Goal: Transaction & Acquisition: Download file/media

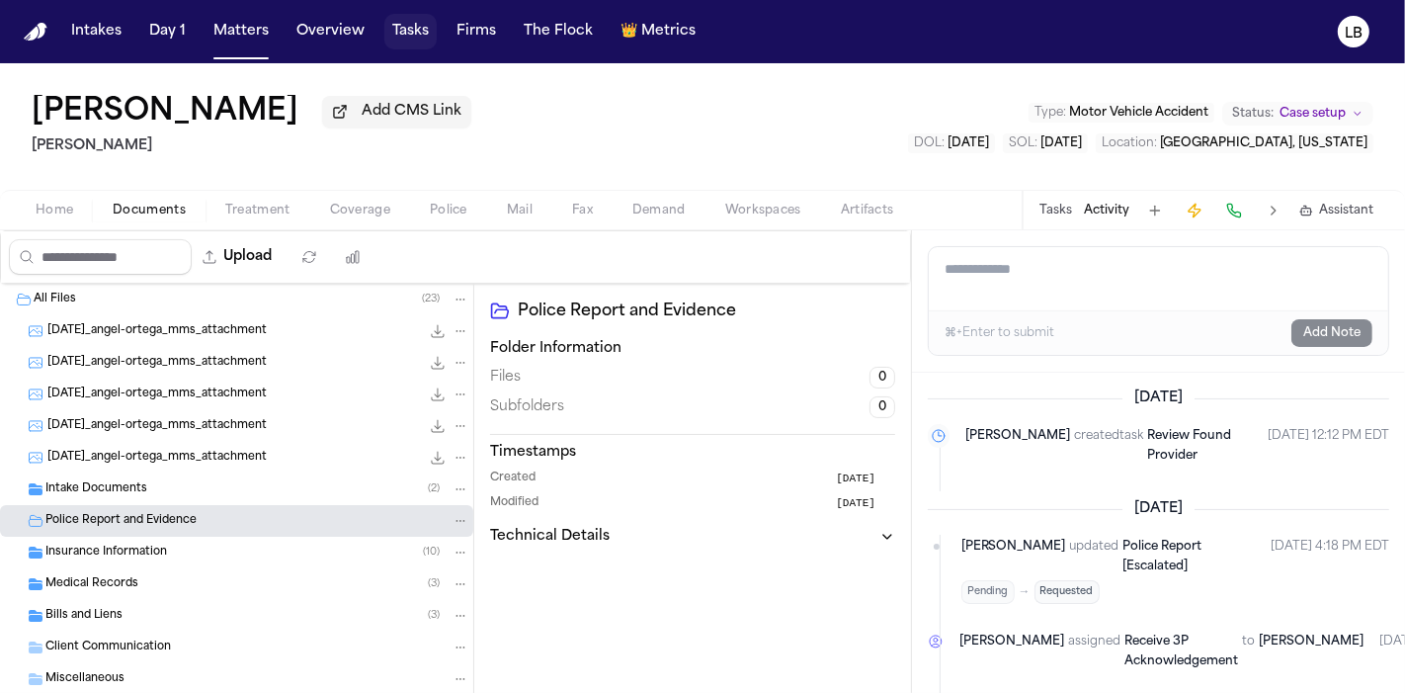
scroll to position [1089, 0]
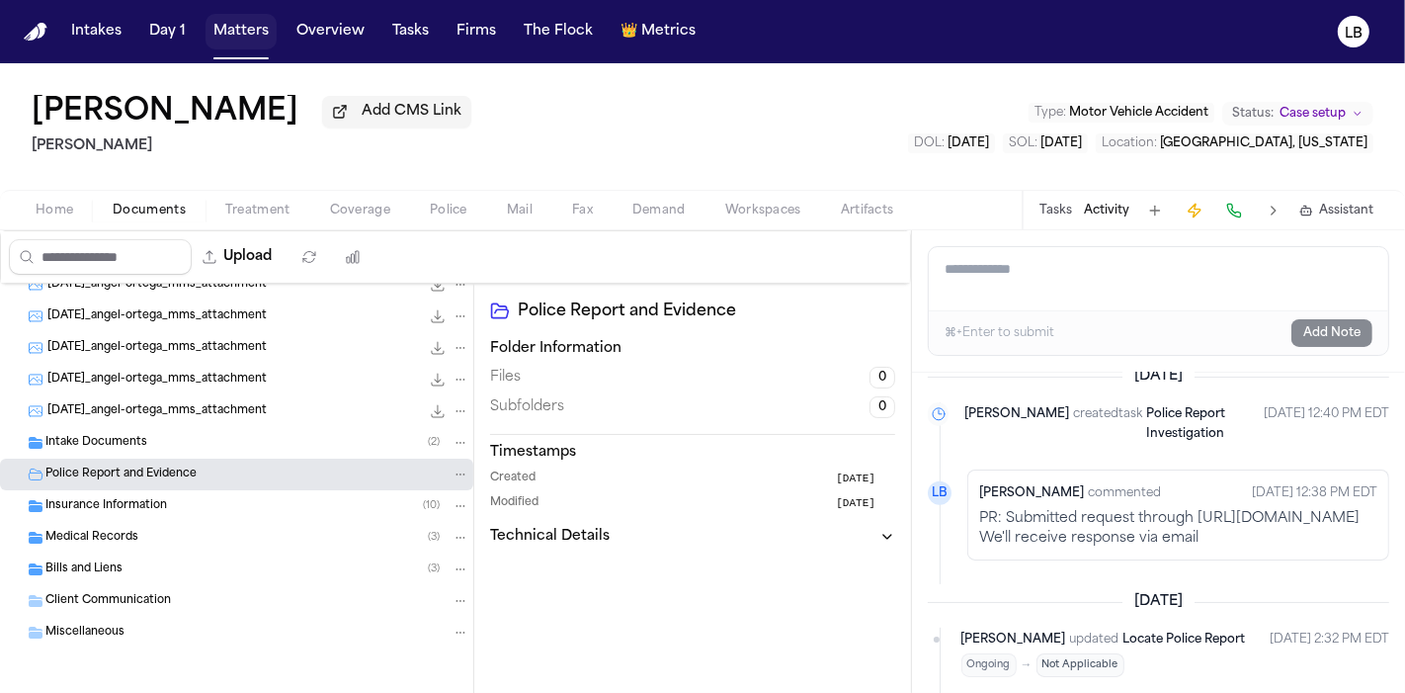
click at [228, 20] on button "Matters" at bounding box center [240, 32] width 71 height 36
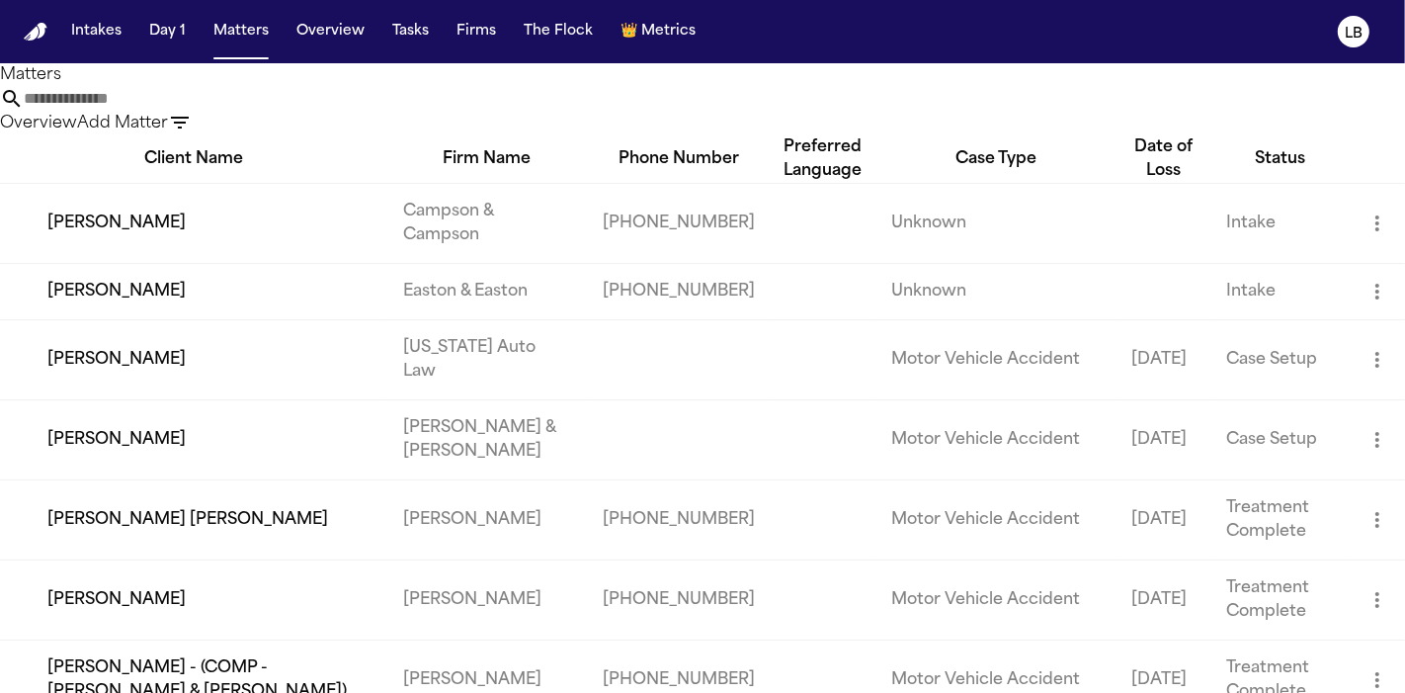
click at [182, 111] on input "text" at bounding box center [103, 99] width 158 height 24
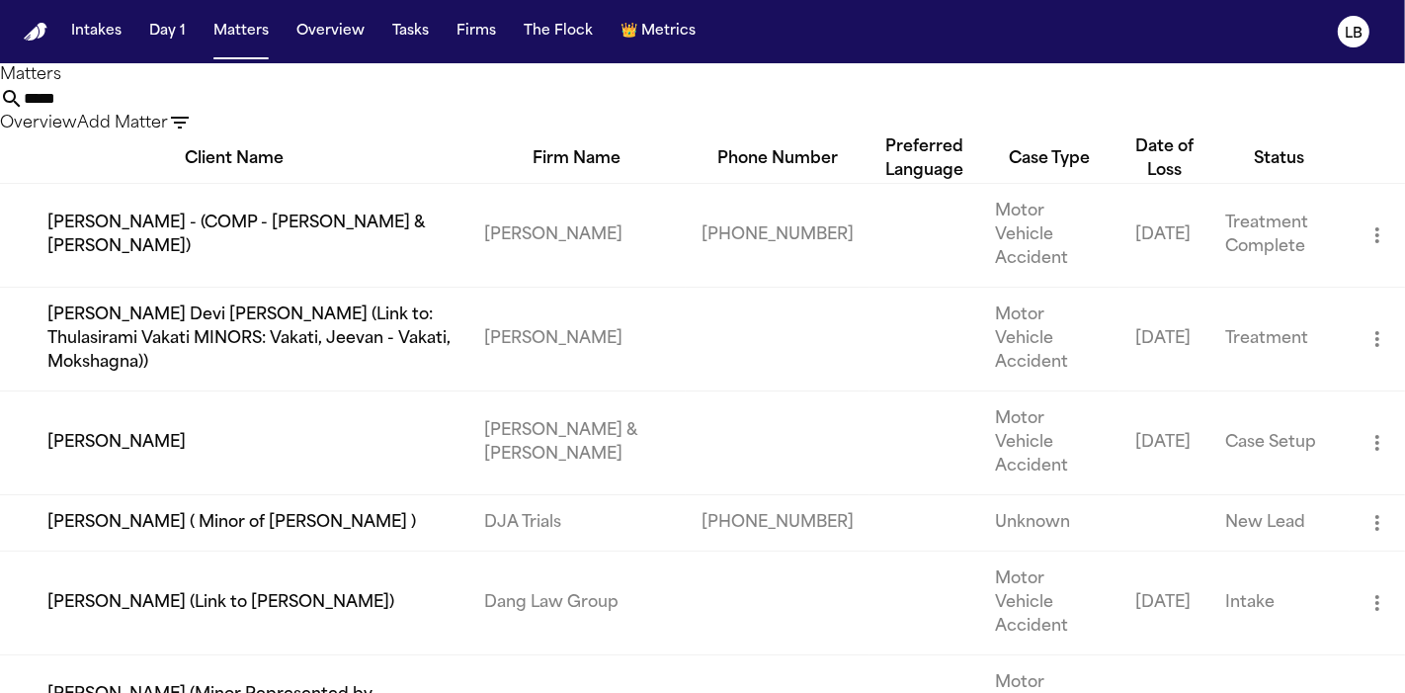
type input "*****"
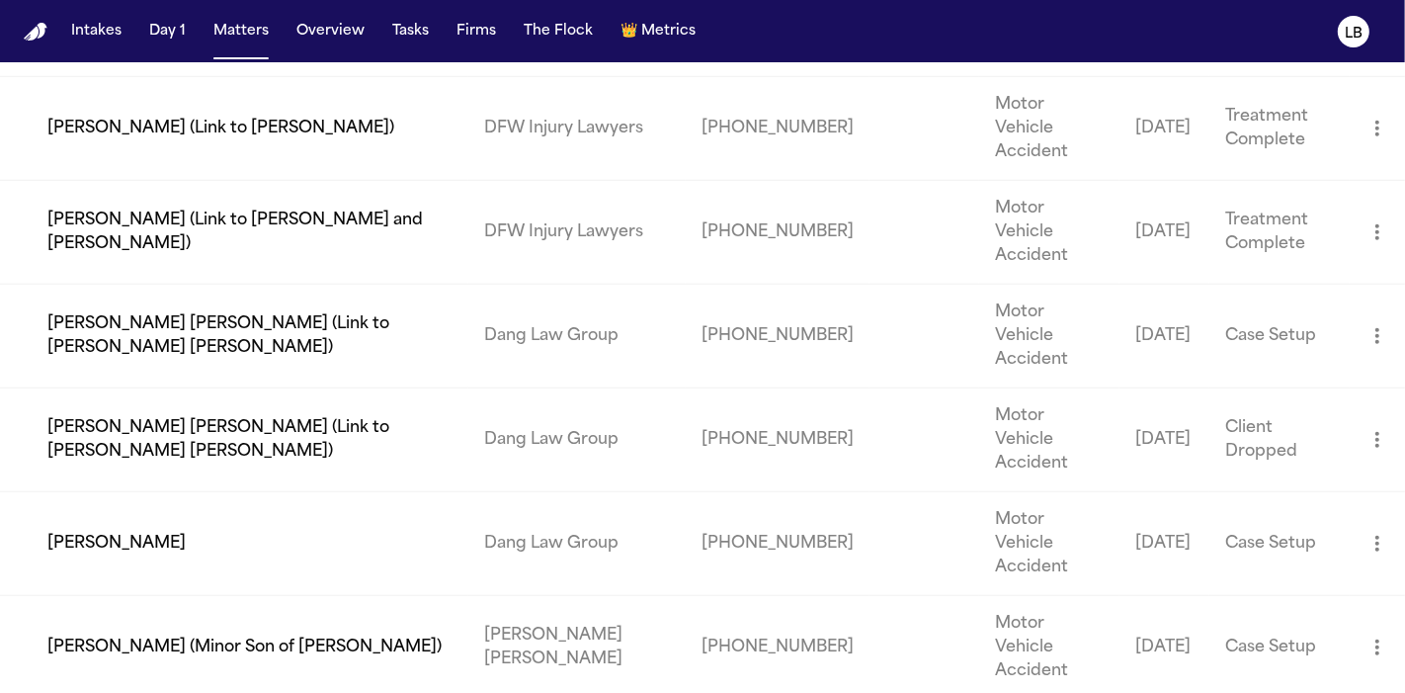
scroll to position [1512, 0]
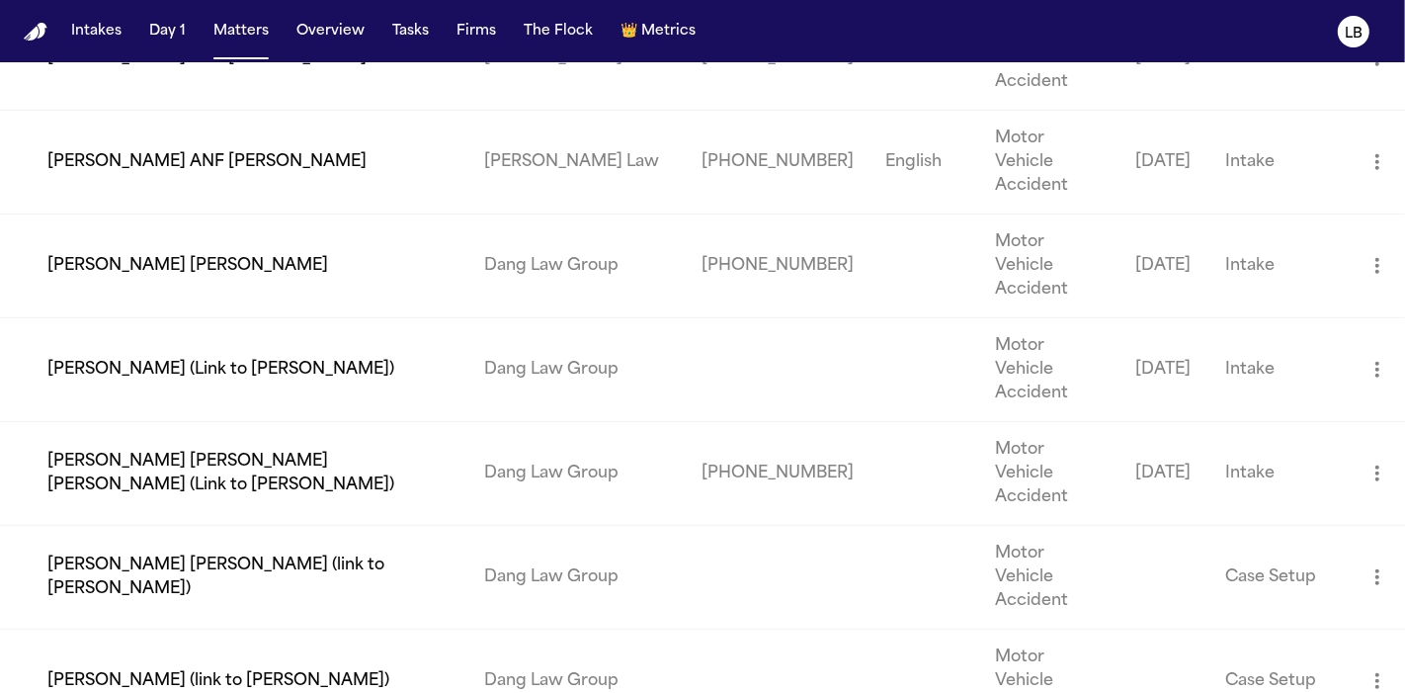
scroll to position [704, 0]
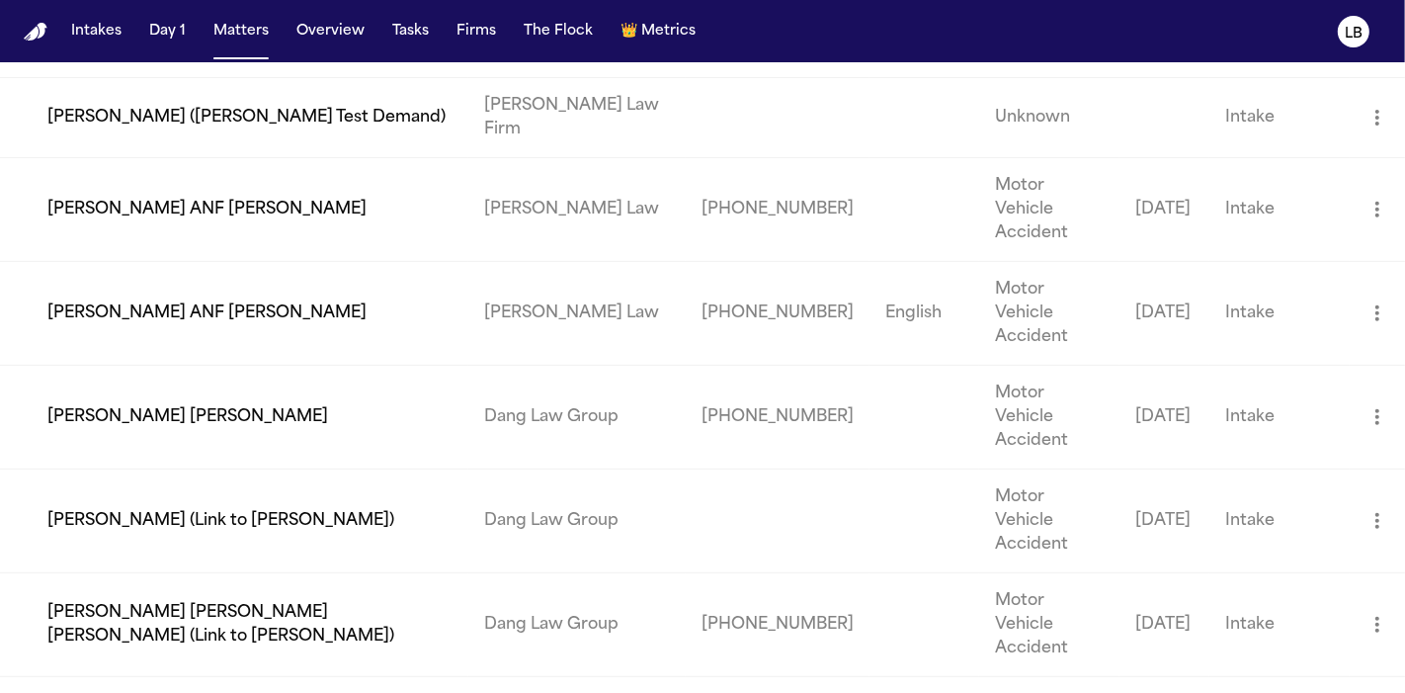
click at [242, 365] on td "[PERSON_NAME] [PERSON_NAME]" at bounding box center [234, 417] width 468 height 104
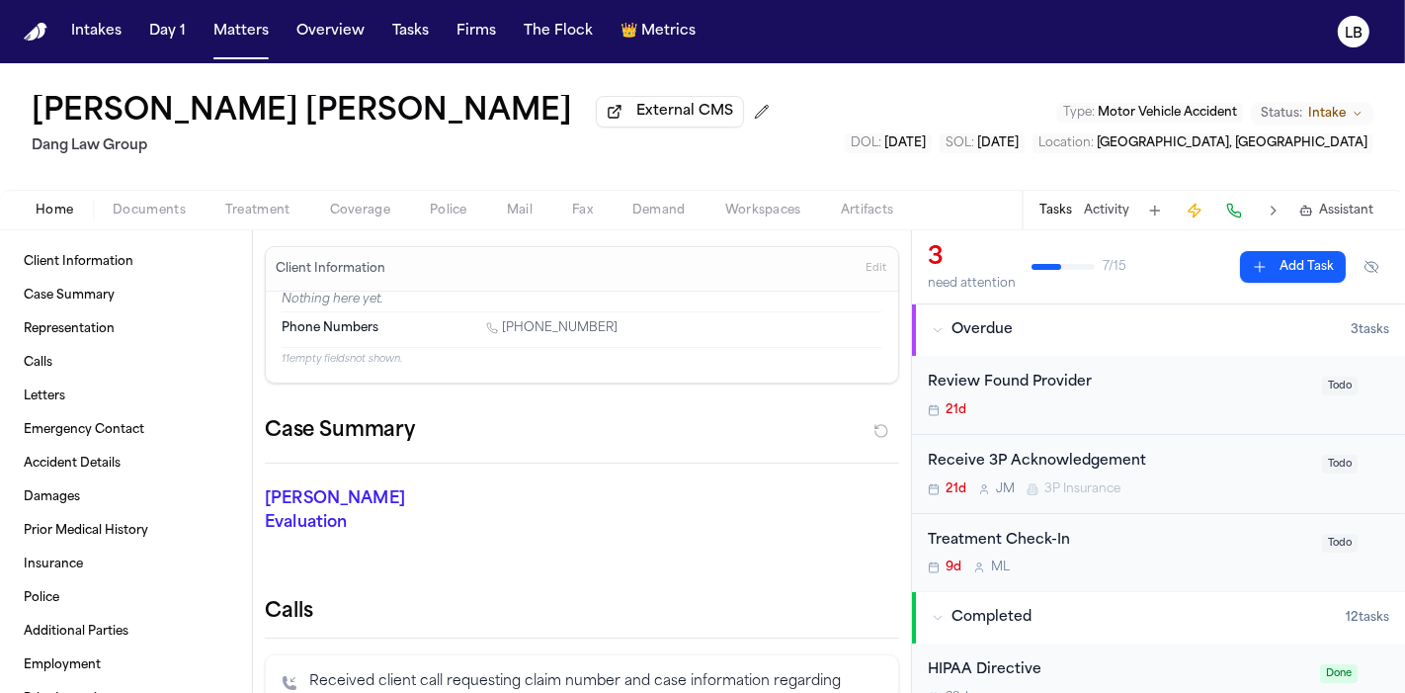
click at [545, 331] on link "[PHONE_NUMBER]" at bounding box center [551, 328] width 131 height 16
click at [118, 175] on div "[PERSON_NAME] [PERSON_NAME] External CMS Dang Law Group Type : Motor Vehicle Ac…" at bounding box center [702, 126] width 1405 height 126
click at [538, 328] on link "[PHONE_NUMBER]" at bounding box center [551, 328] width 131 height 16
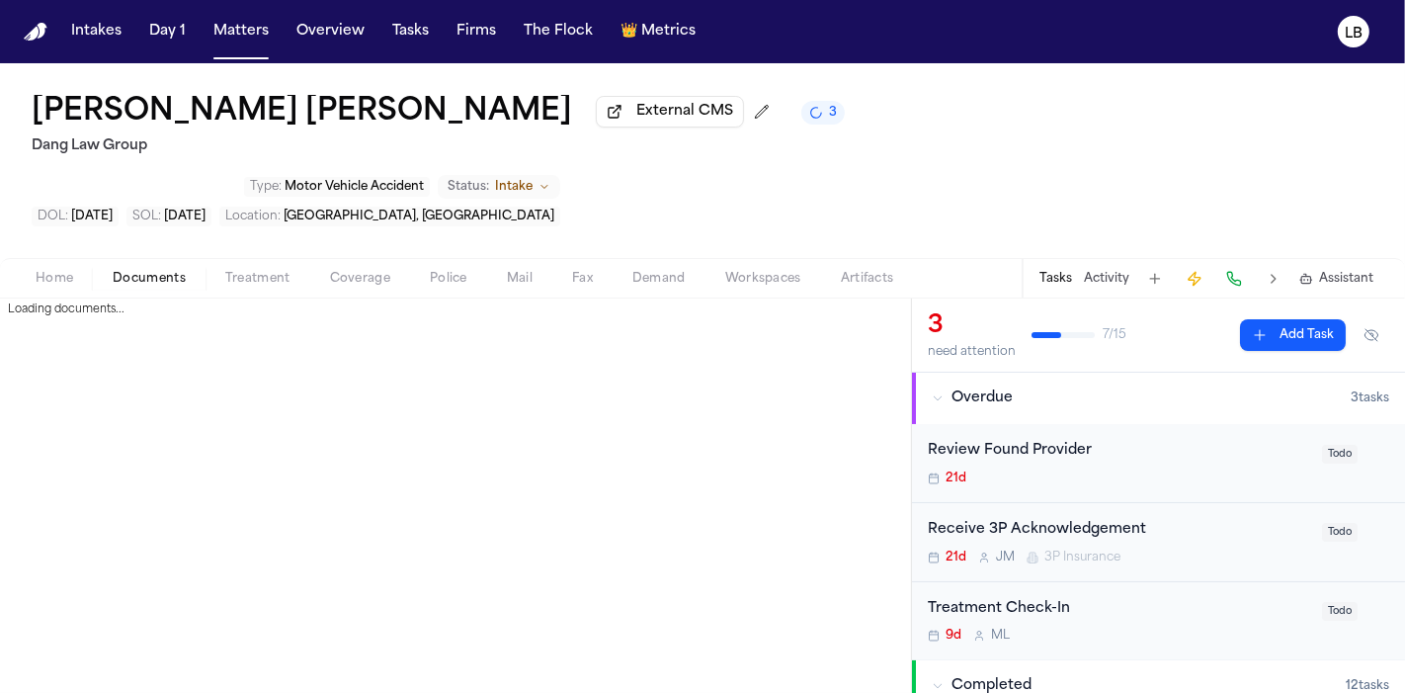
click at [154, 271] on span "Documents" at bounding box center [149, 279] width 73 height 16
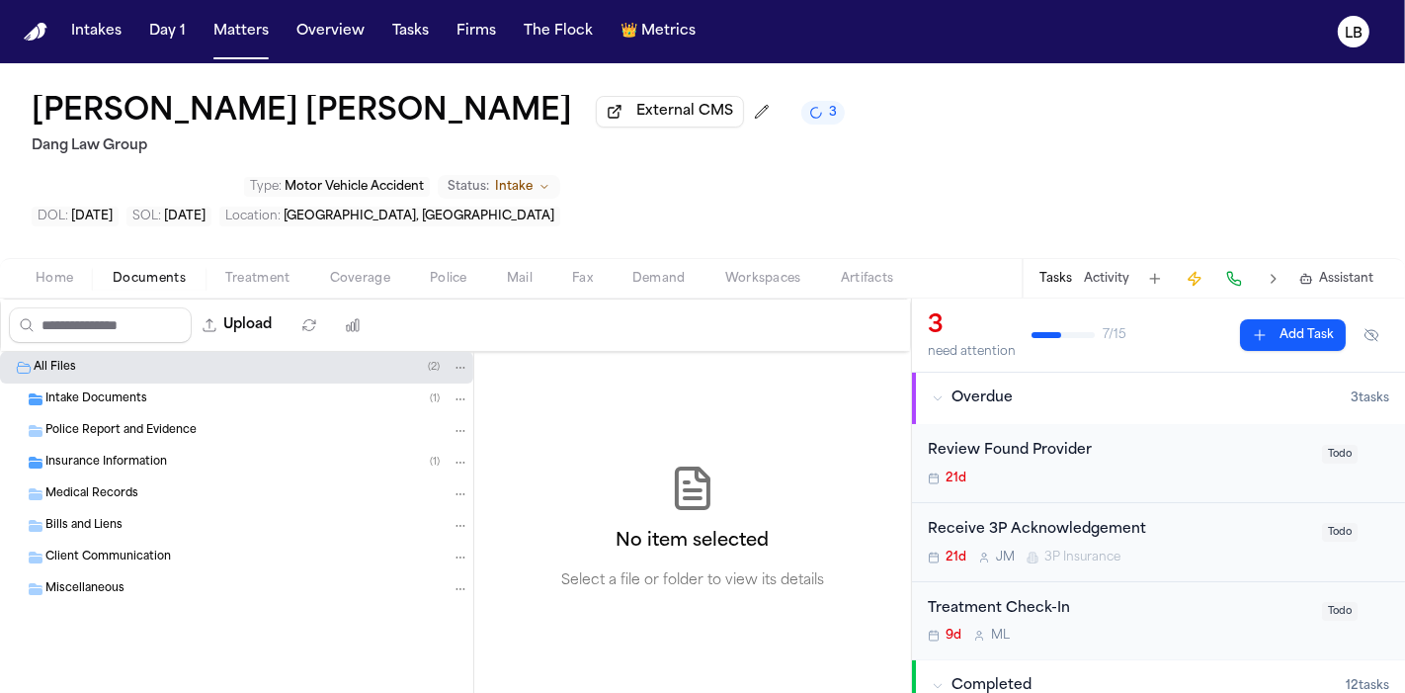
click at [90, 267] on button "Home" at bounding box center [54, 279] width 77 height 24
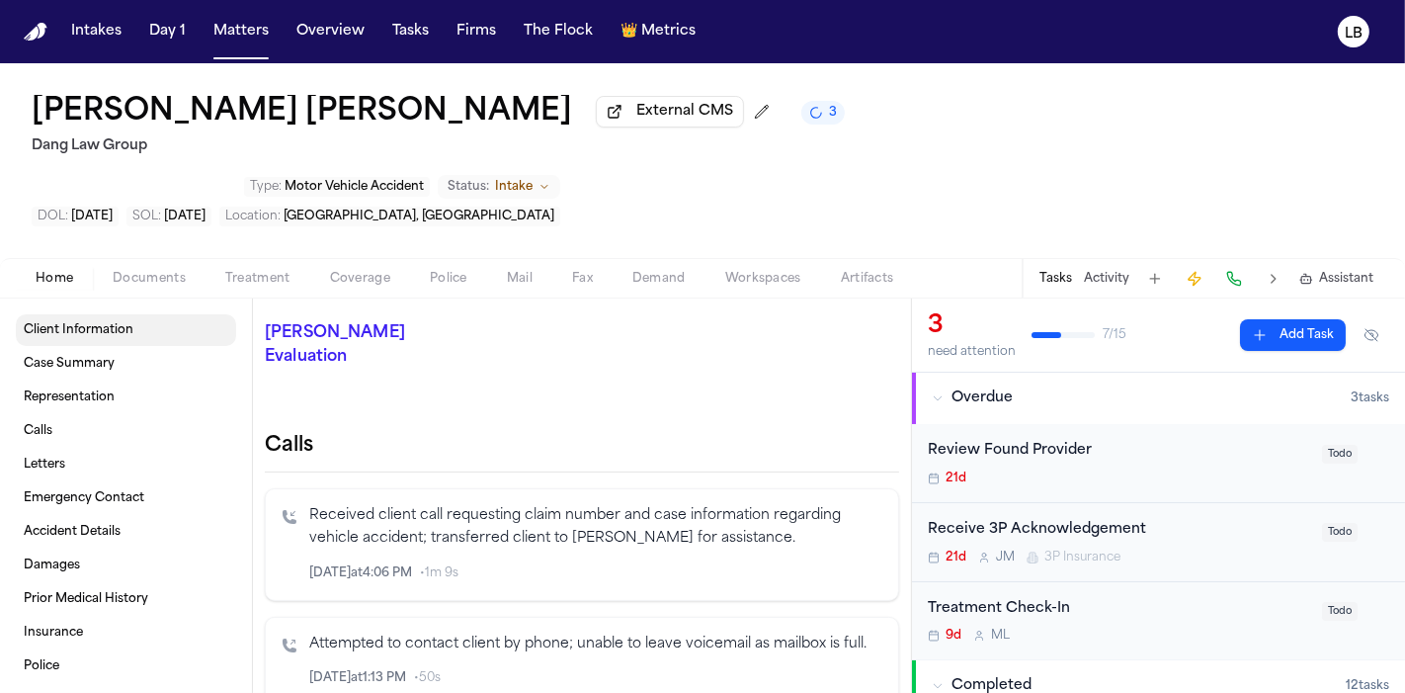
click at [110, 322] on span "Client Information" at bounding box center [79, 330] width 110 height 16
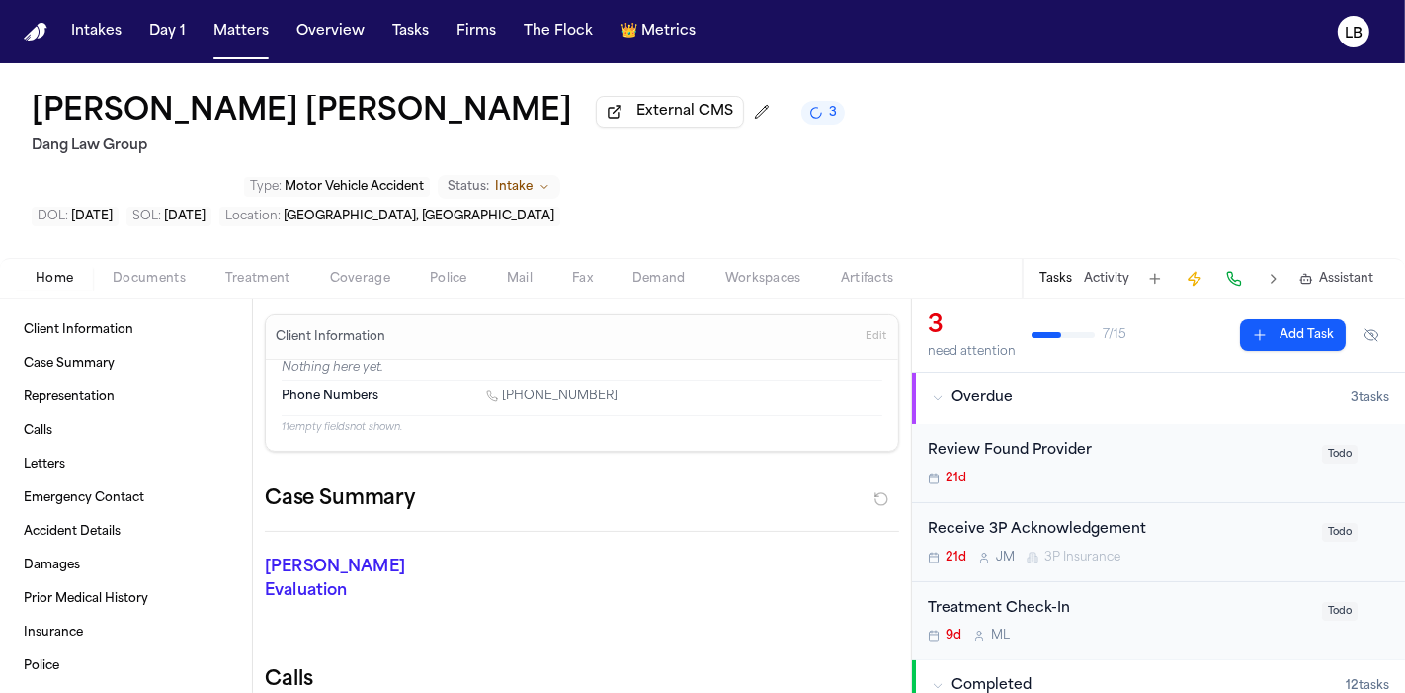
click at [123, 267] on button "Documents" at bounding box center [149, 279] width 113 height 24
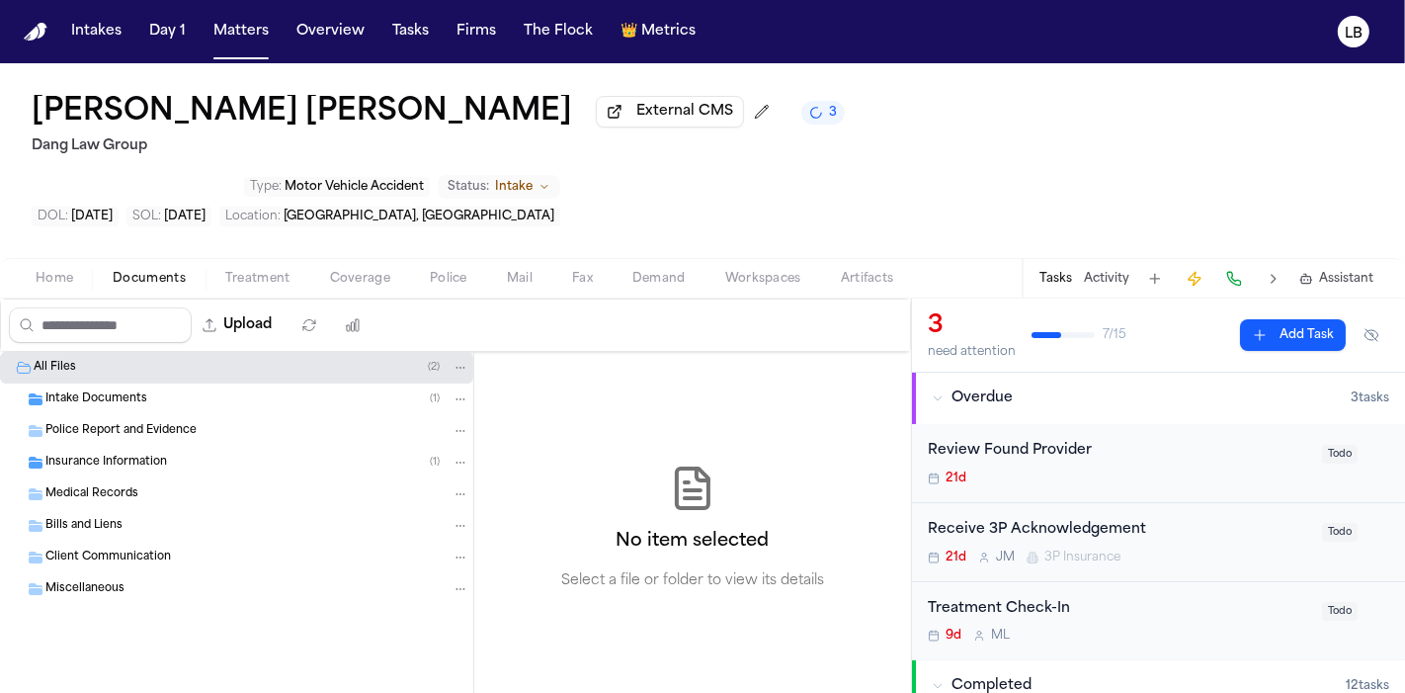
click at [143, 454] on span "Insurance Information" at bounding box center [106, 462] width 122 height 17
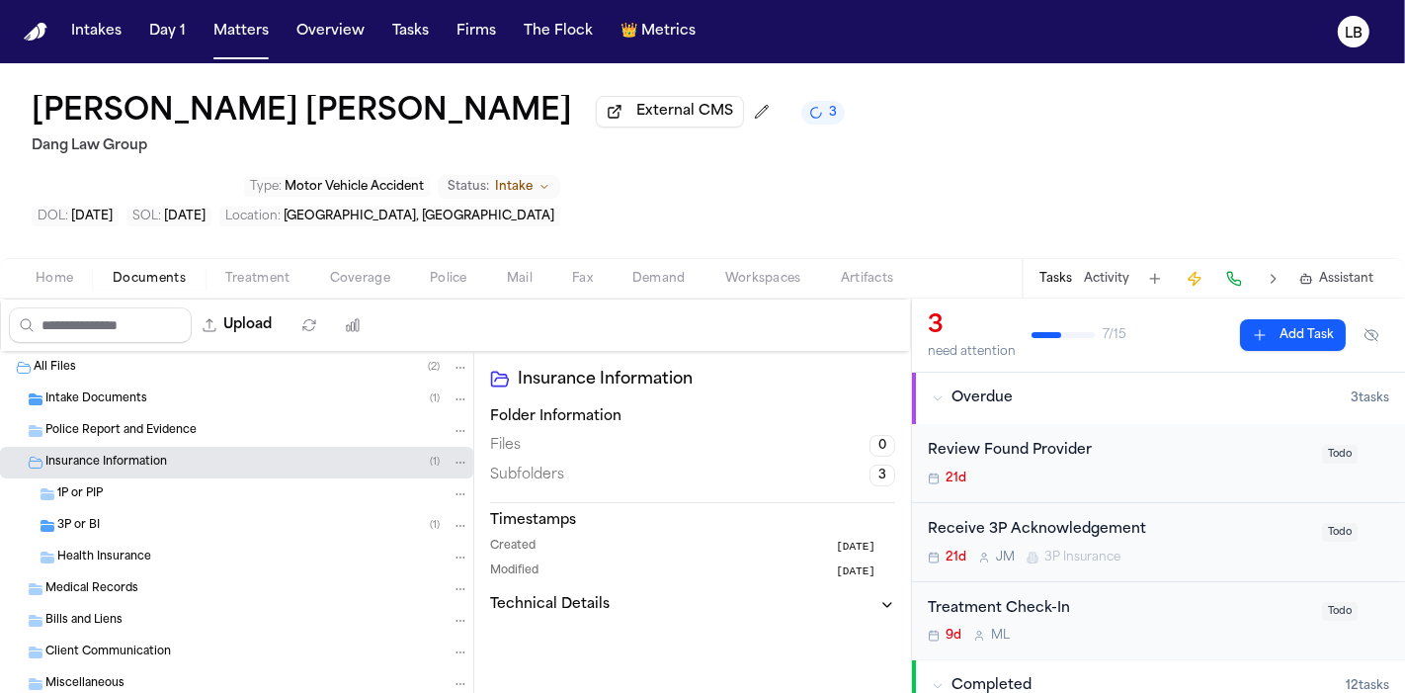
click at [125, 485] on div "1P or PIP" at bounding box center [263, 494] width 412 height 18
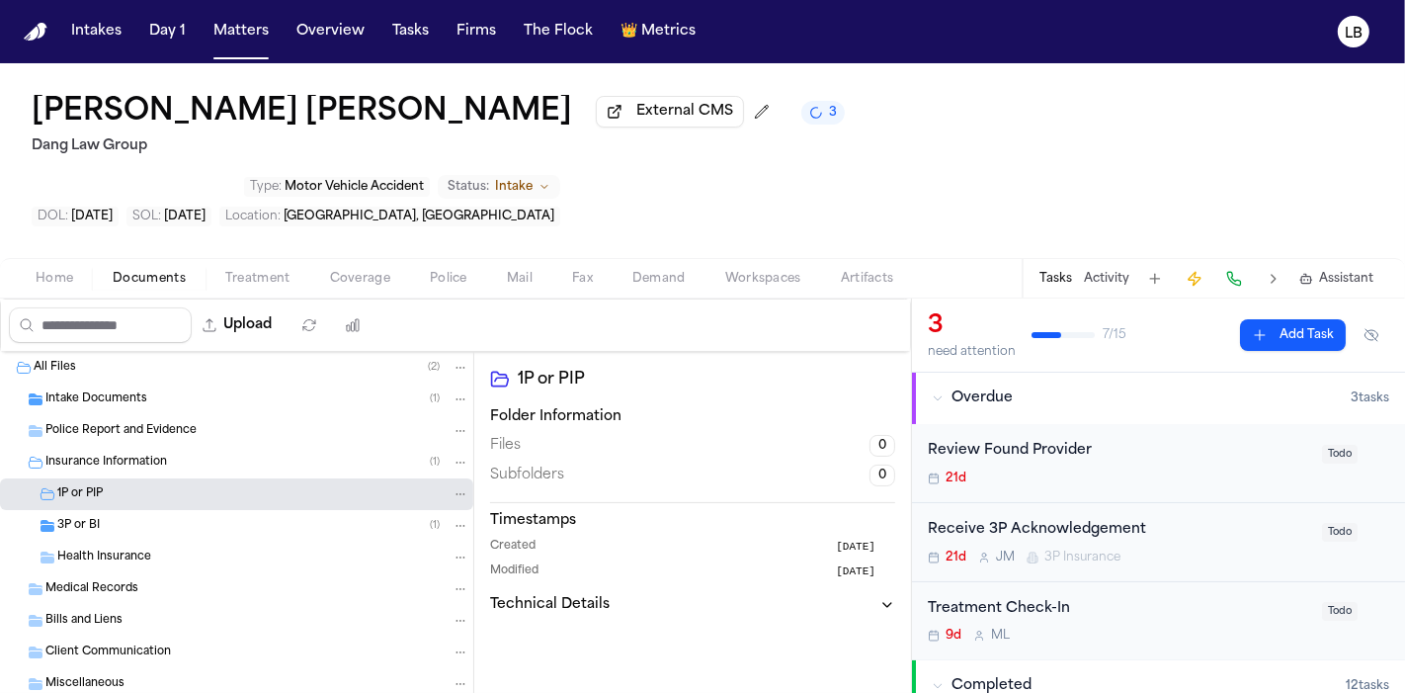
click at [124, 510] on div "3P or BI ( 1 )" at bounding box center [236, 526] width 473 height 32
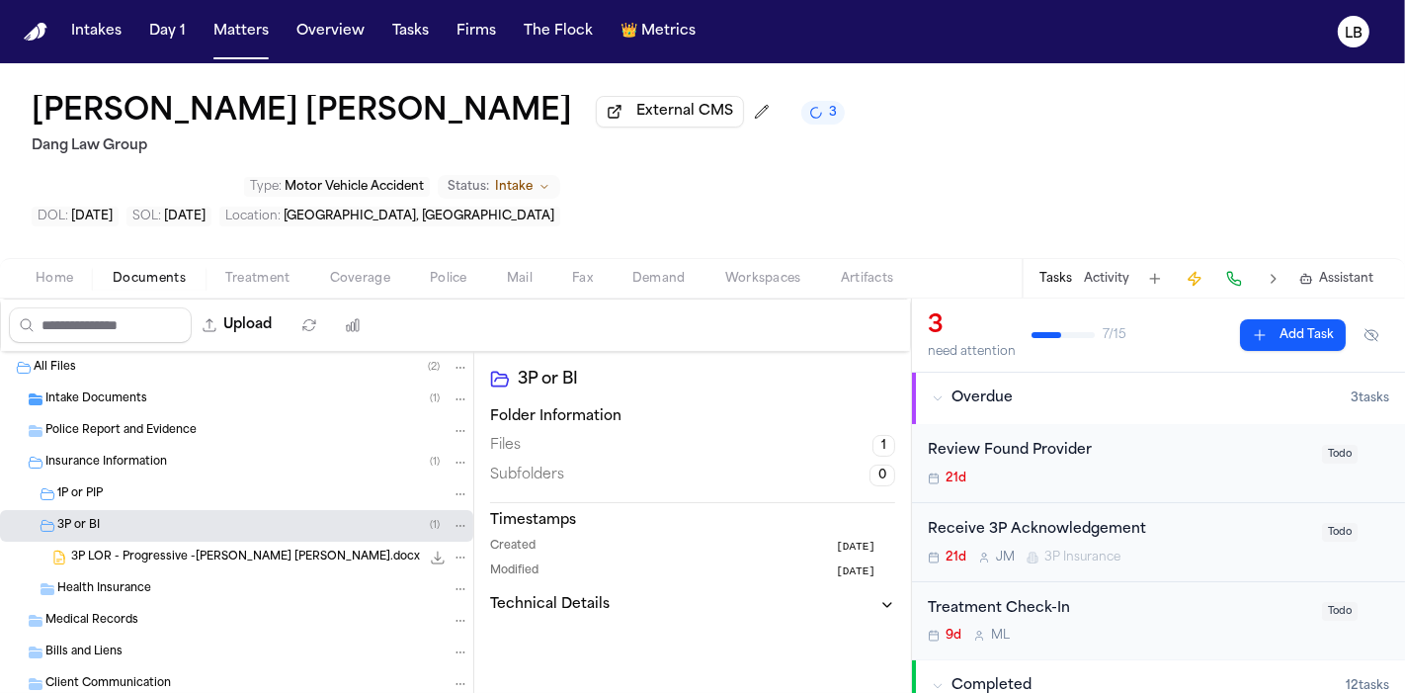
click at [147, 541] on div "3P LOR - Progressive -[PERSON_NAME] [PERSON_NAME].docx 91.8 KB • DOCX" at bounding box center [236, 557] width 473 height 32
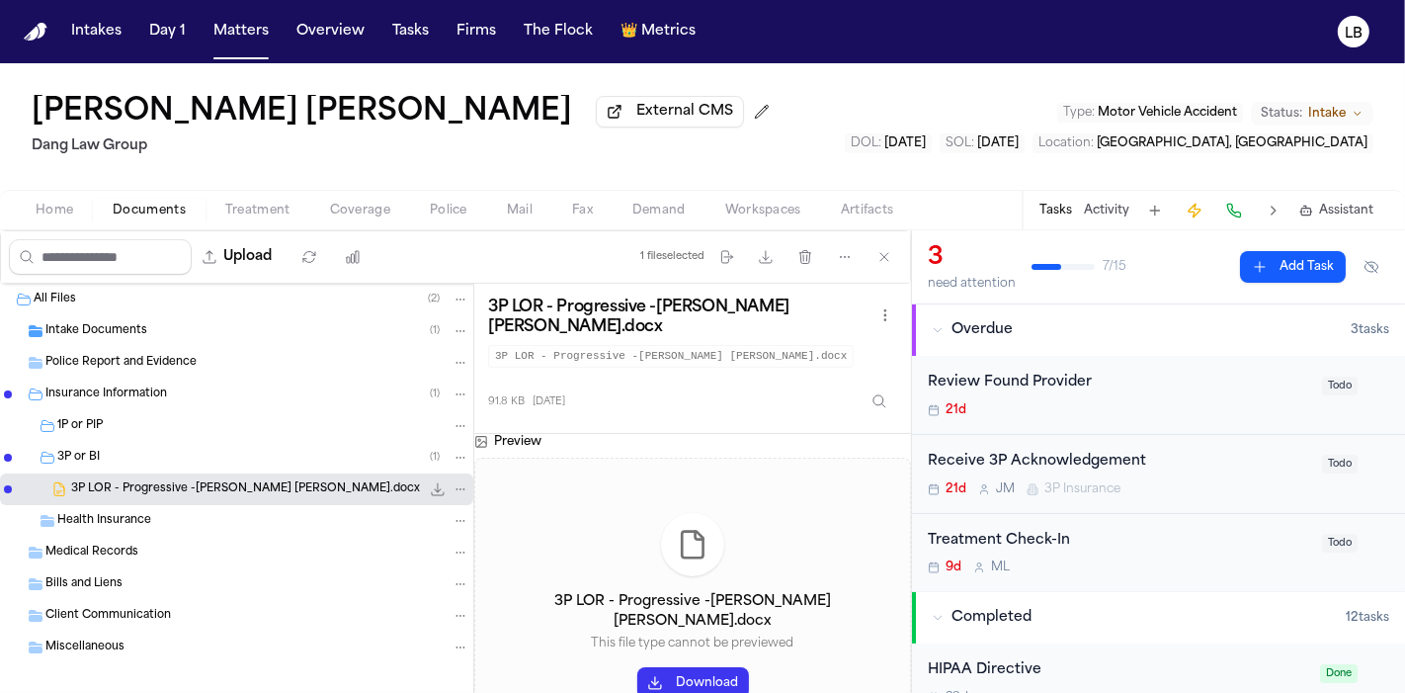
click at [682, 671] on button "Download" at bounding box center [693, 683] width 112 height 32
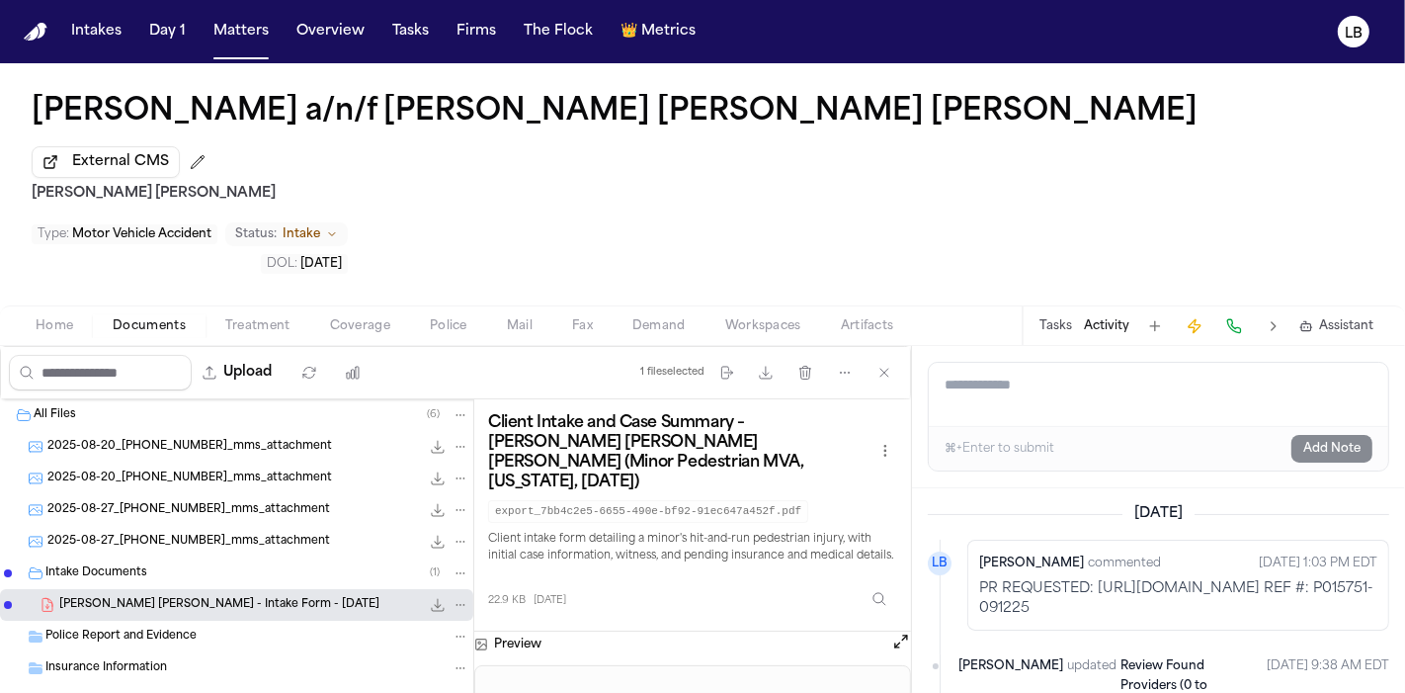
scroll to position [62, 0]
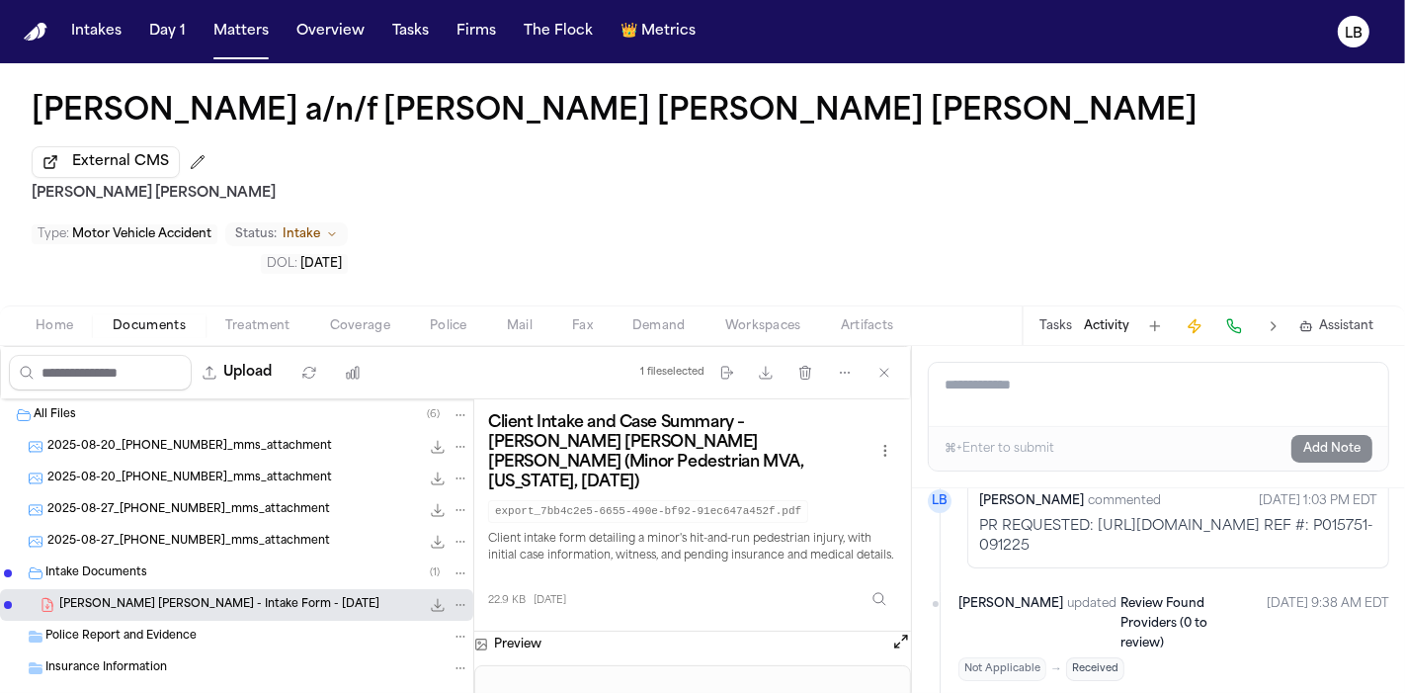
click at [202, 652] on div "Insurance Information" at bounding box center [236, 668] width 473 height 32
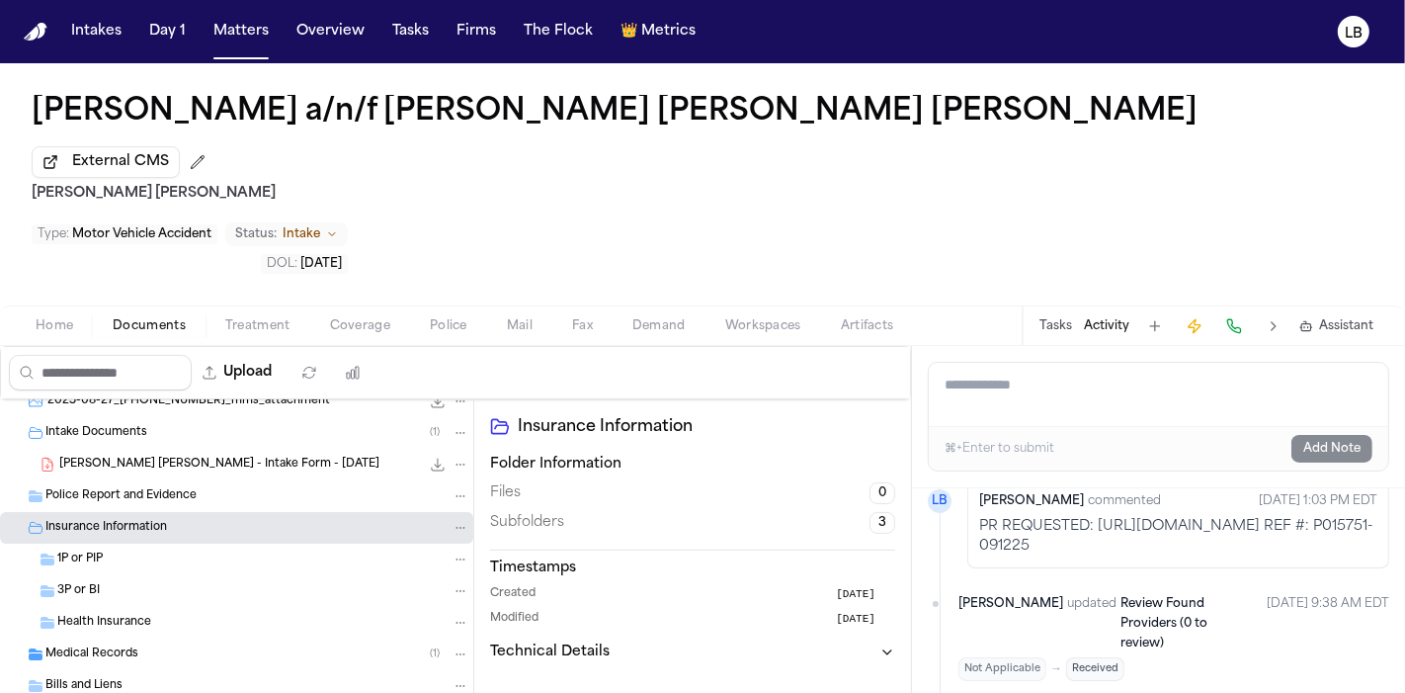
scroll to position [0, 0]
